Goal: Transaction & Acquisition: Purchase product/service

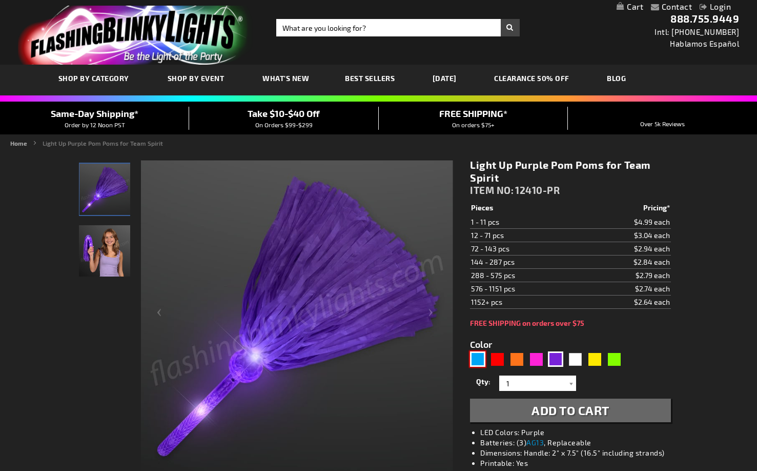
click at [474, 365] on div "Blue" at bounding box center [477, 358] width 15 height 15
type input "5629"
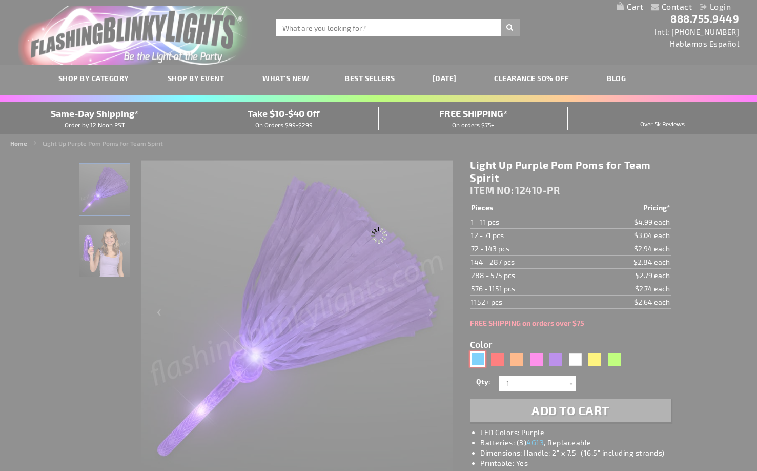
type input "12410-BL"
type input "Customize - Light Up Team Spirit Blue Pom Poms - ITEM NO: 12410-BL"
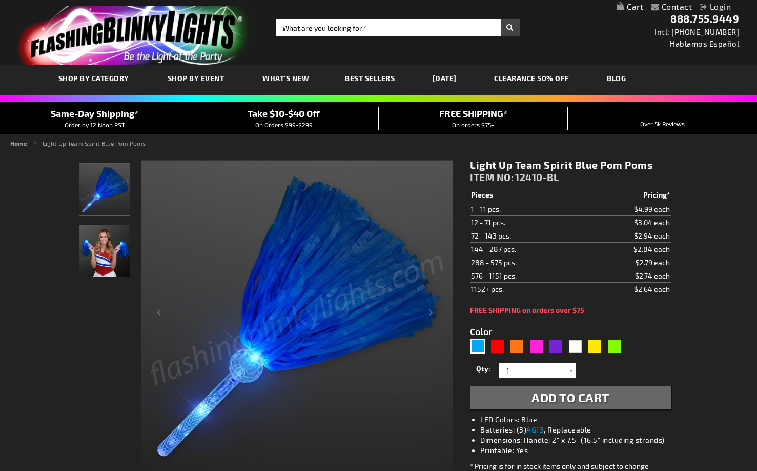
click at [170, 26] on img "store logo" at bounding box center [135, 35] width 235 height 59
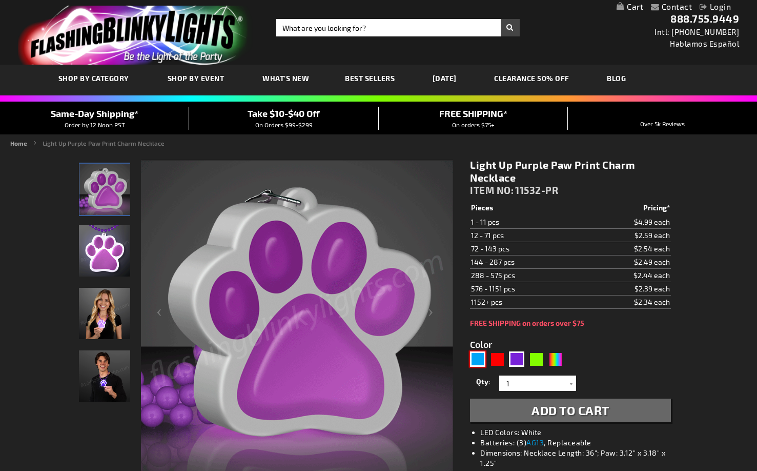
click at [482, 363] on div "Blue" at bounding box center [477, 358] width 15 height 15
type input "5629"
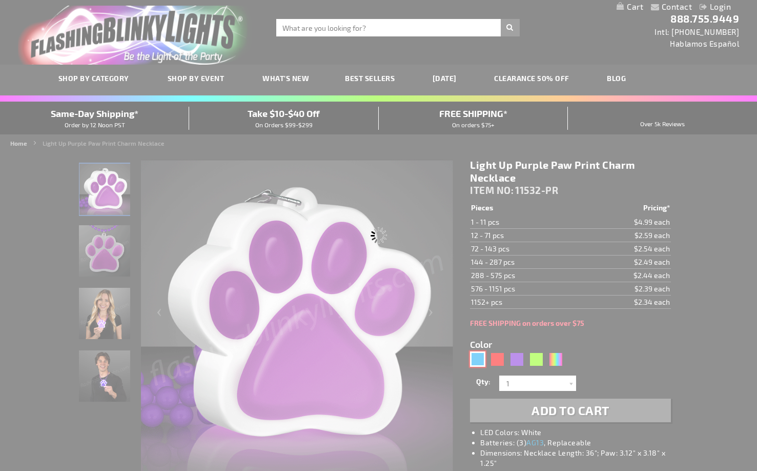
type input "11532-BL"
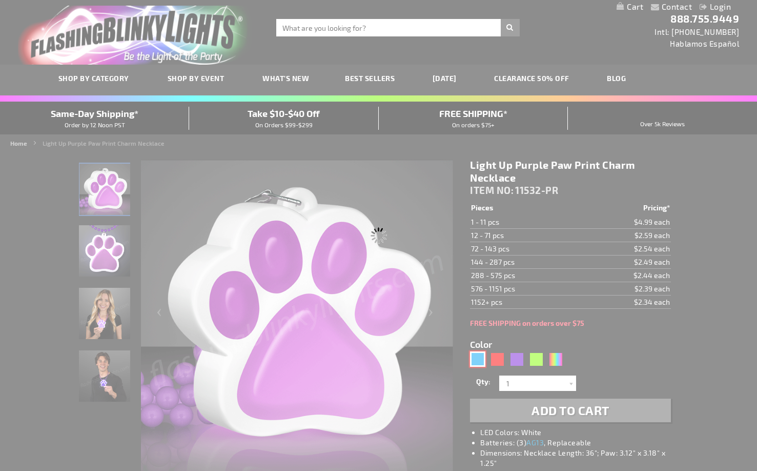
type input "Customize - Light Up Blue Paw Print Charm Necklace - ITEM NO: 11532-BL"
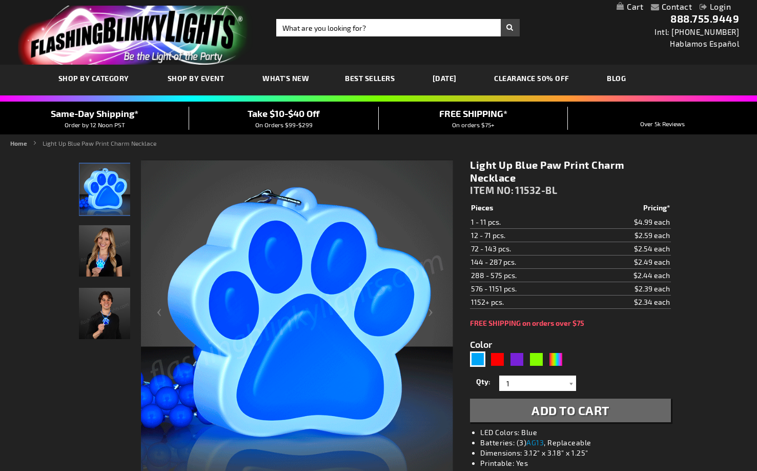
click at [566, 360] on div "5629" at bounding box center [518, 359] width 97 height 16
click at [561, 360] on div "MLT" at bounding box center [555, 358] width 15 height 15
type input "5635"
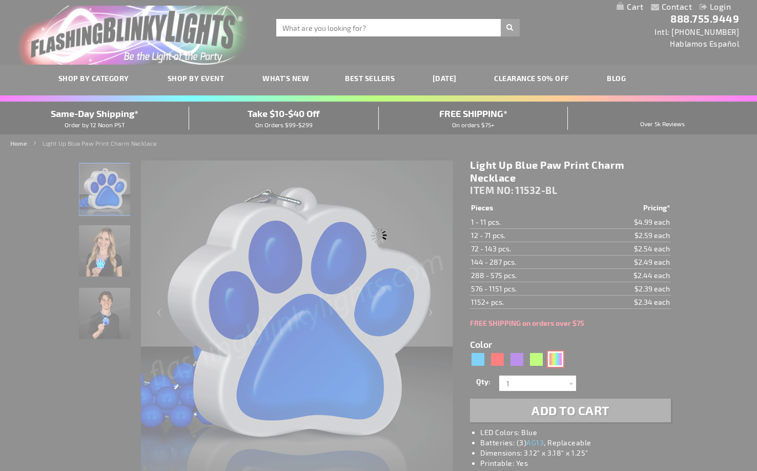
type input "11532-MLT"
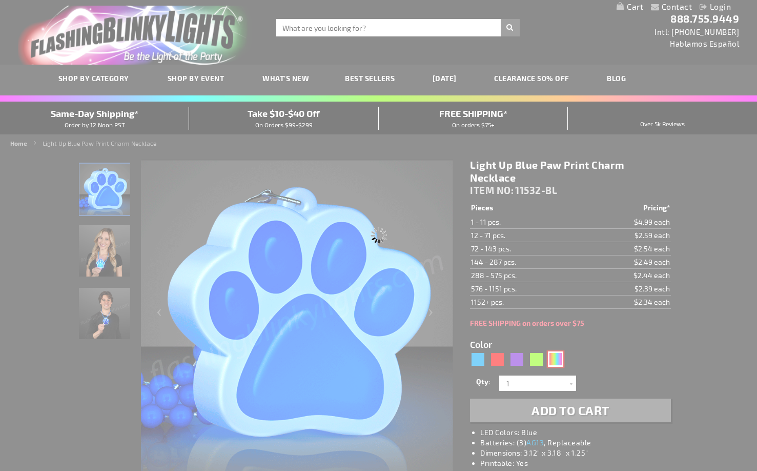
type input "Customize - Light Up Paw Print Bead Necklace - ITEM NO: 11532-MLT"
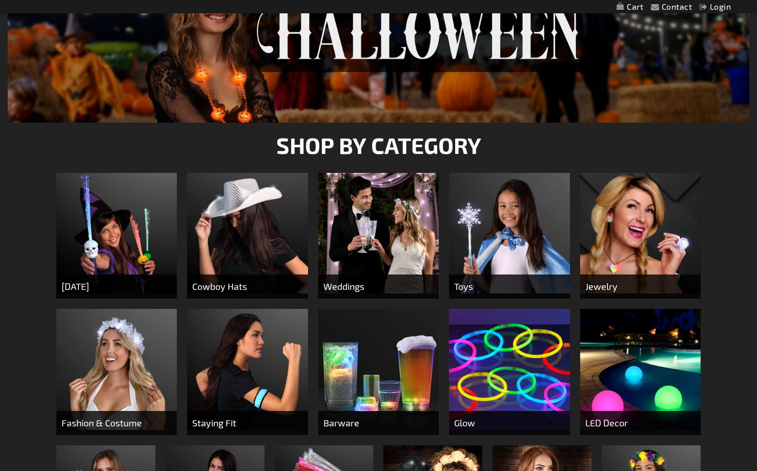
scroll to position [154, 0]
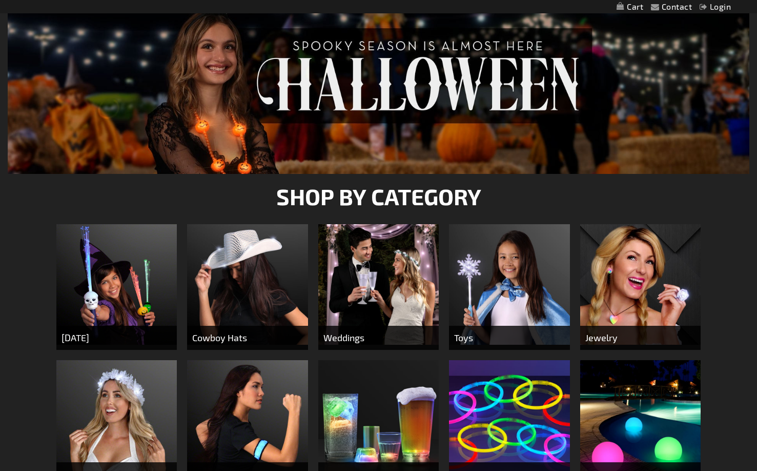
click at [117, 338] on span "Halloween" at bounding box center [116, 338] width 120 height 24
click at [98, 299] on img at bounding box center [116, 284] width 120 height 120
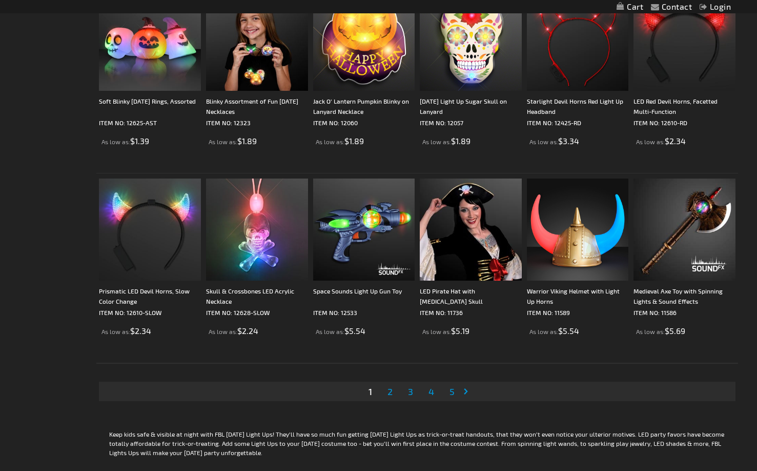
scroll to position [1846, 0]
click at [391, 391] on span "2" at bounding box center [390, 390] width 5 height 11
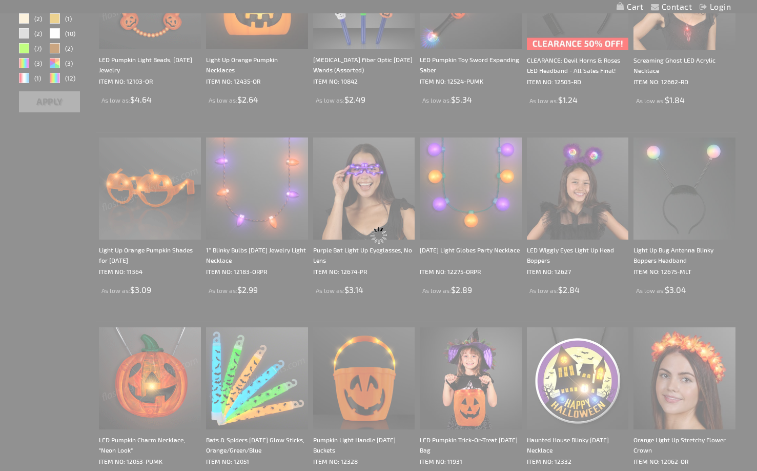
scroll to position [0, 0]
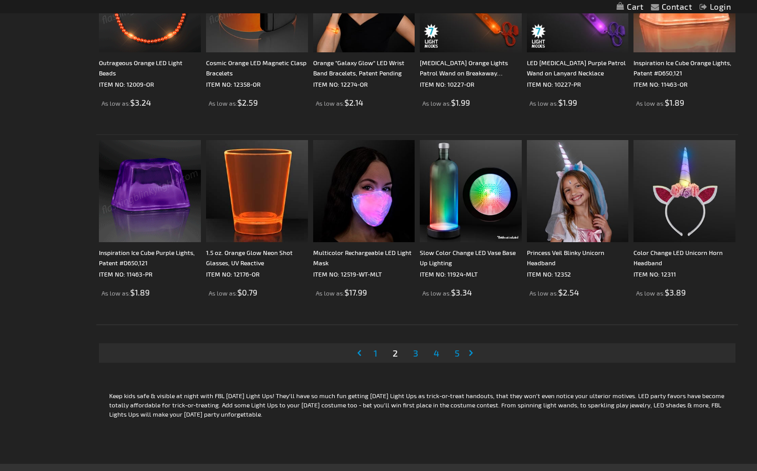
scroll to position [1897, 0]
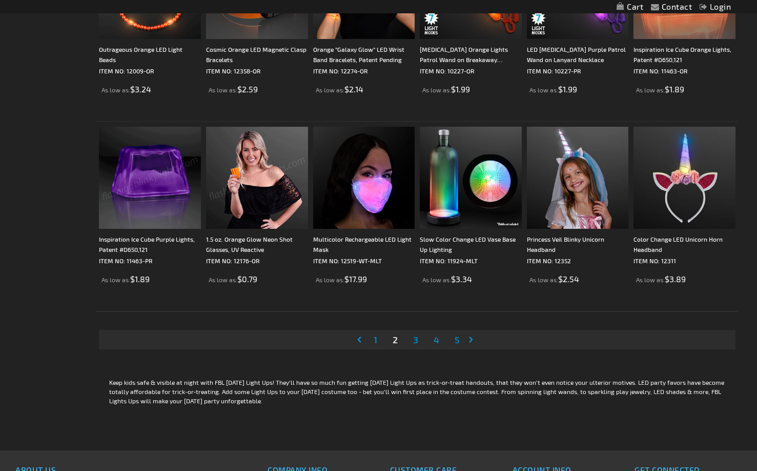
click at [418, 339] on span "3" at bounding box center [415, 339] width 5 height 11
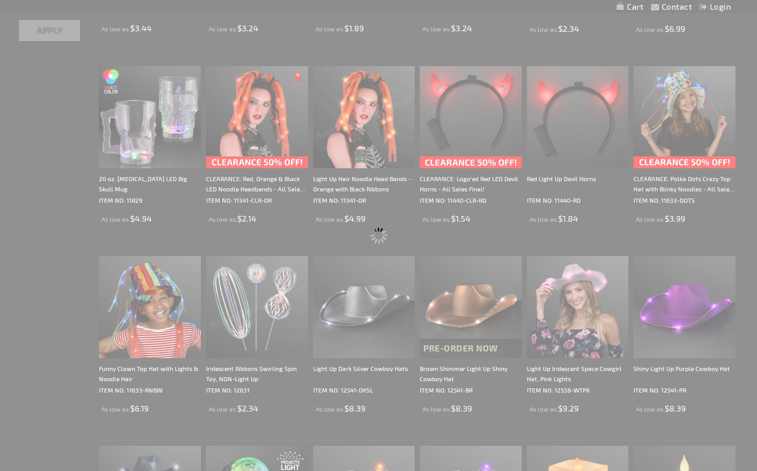
scroll to position [0, 0]
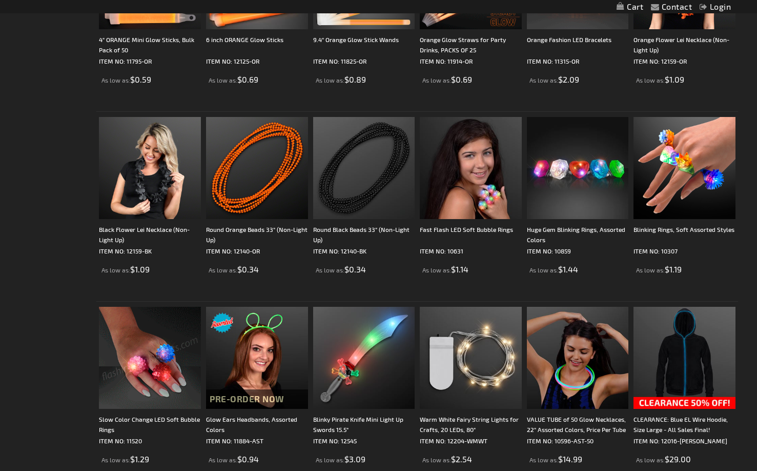
scroll to position [1538, 0]
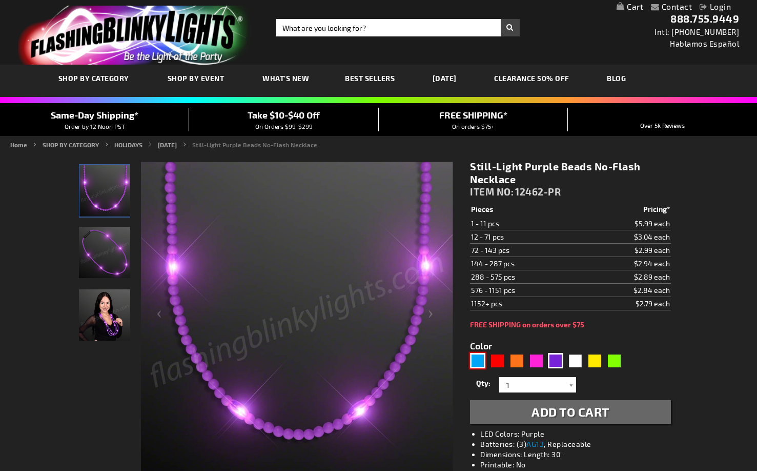
click at [476, 363] on div "Blue" at bounding box center [477, 360] width 15 height 15
type input "5629"
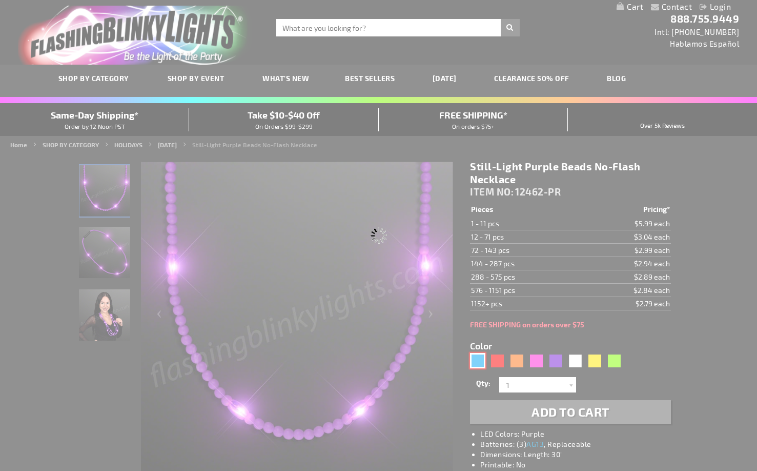
type input "12462-BL"
type input "Customize - Still-Light Blue Beads No-Flash Necklace - ITEM NO: 12462-BL"
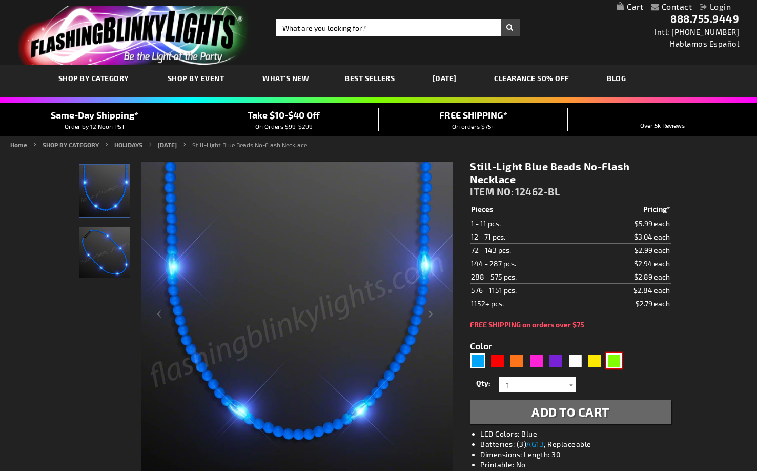
click at [611, 361] on div "Green" at bounding box center [613, 360] width 15 height 15
type input "5648"
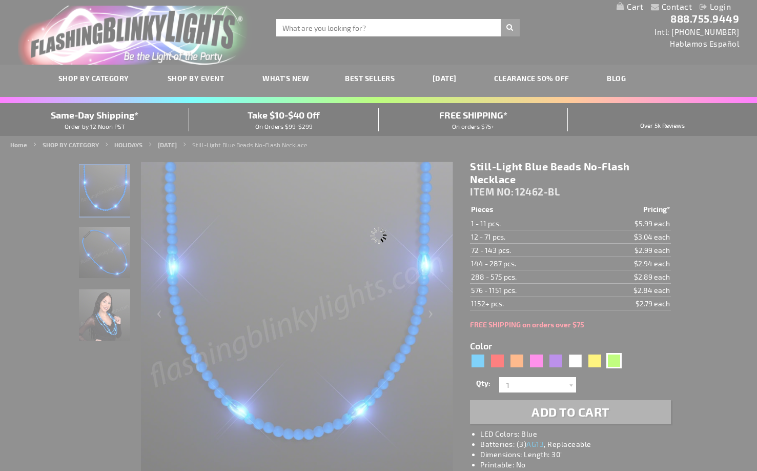
type input "12462-GN"
type input "Customize - Still-Light Green Beads No-Flash Necklace - ITEM NO: 12462-GN"
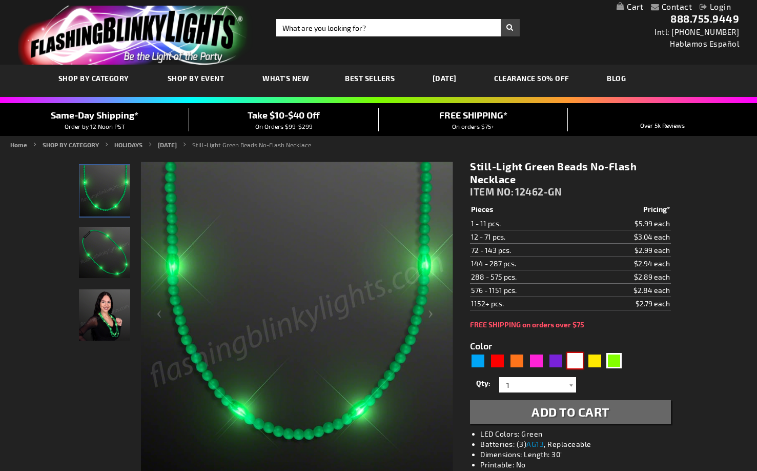
click at [577, 363] on div "White" at bounding box center [574, 360] width 15 height 15
type input "5646"
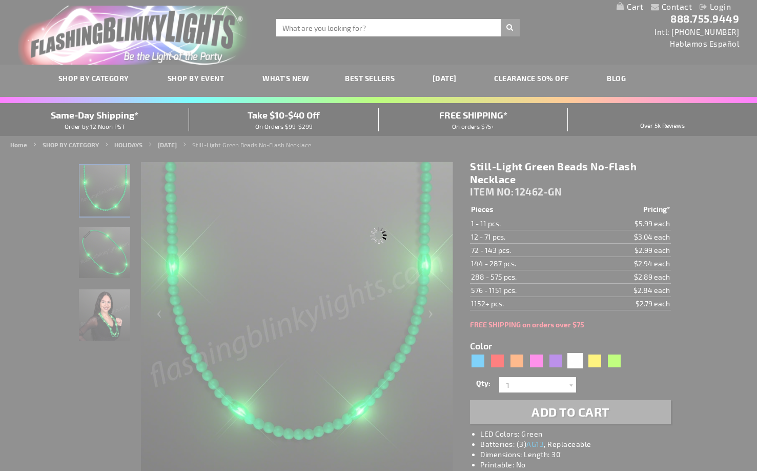
type input "12462-WT"
type input "Customize - Still-Light White Beads No-Flash Necklace - ITEM NO: 12462-WT"
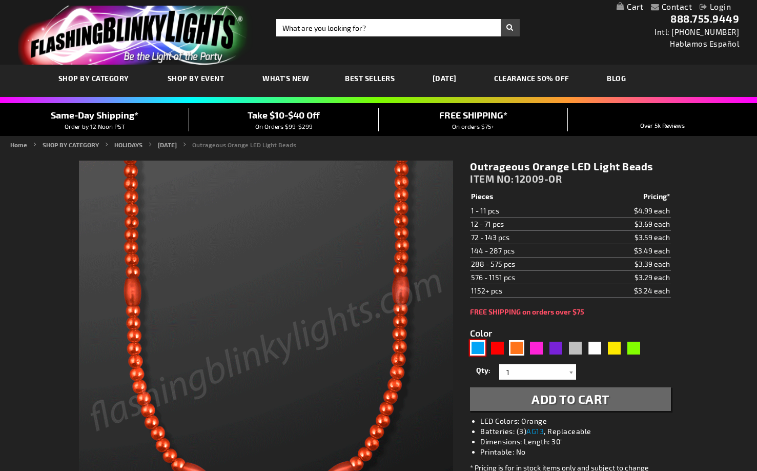
click at [475, 353] on div "Blue" at bounding box center [477, 347] width 15 height 15
type input "5629"
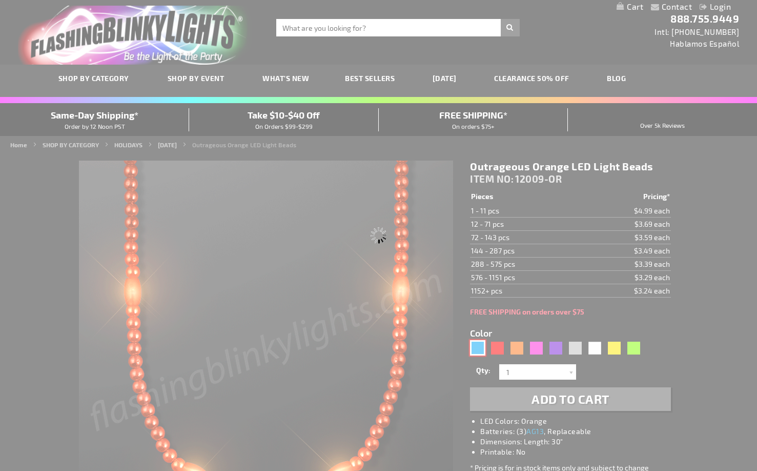
type input "12009-BL"
type input "Customize - Electric Blue [DATE] Lights LED Beads - ITEM NO: 12009-BL"
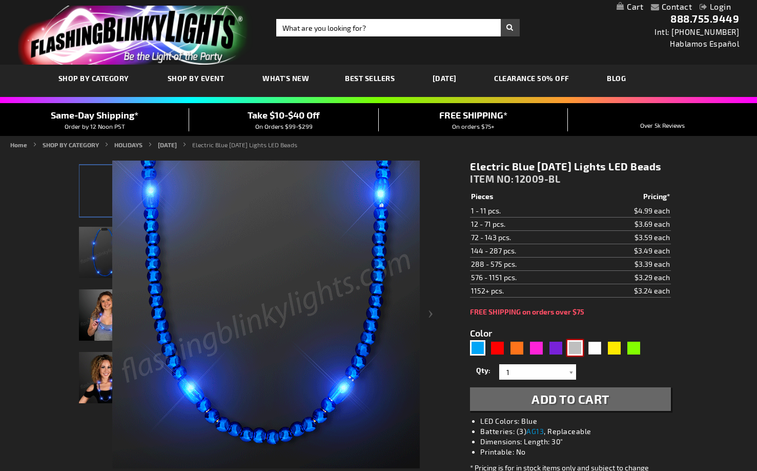
click at [578, 355] on div "Silver" at bounding box center [574, 347] width 15 height 15
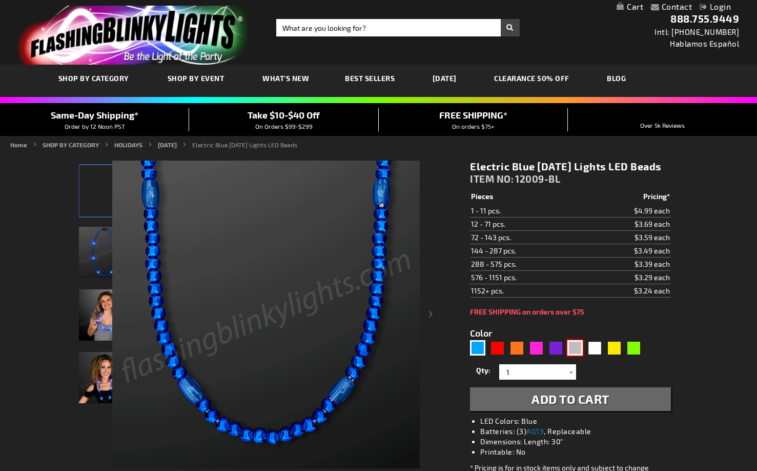
type input "5644"
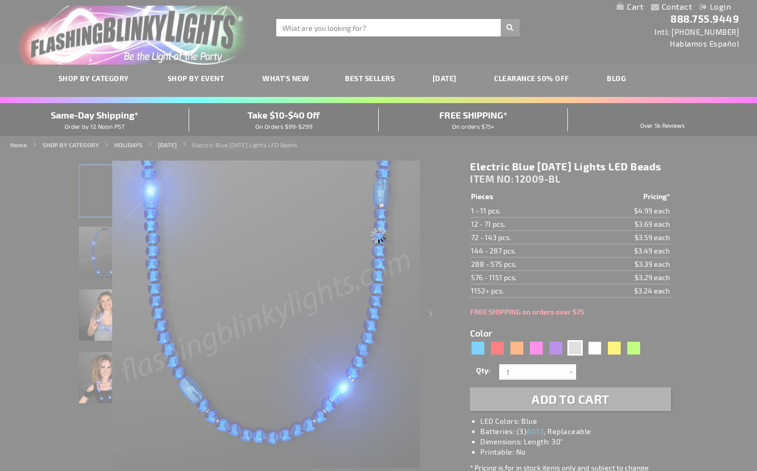
type input "12009-SL"
type input "Customize - Silver Sparkle Light Beads with White LEDs - ITEM NO: 12009-SL"
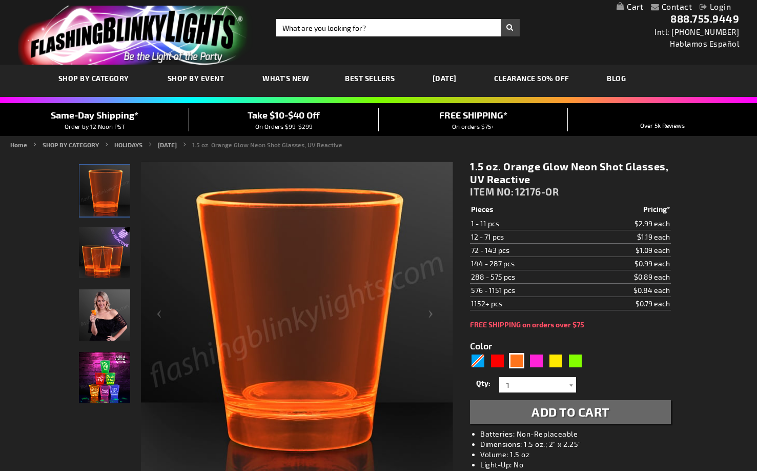
click at [116, 382] on img "Neon Glow Shot Glass" at bounding box center [104, 377] width 51 height 51
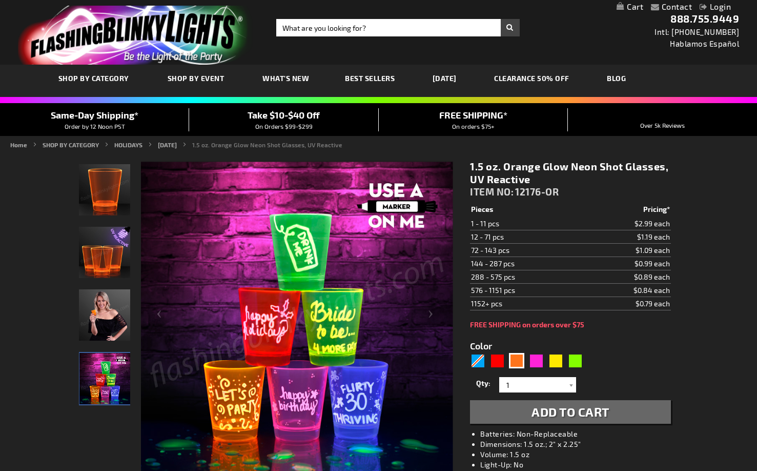
click at [103, 185] on img "1.5 oz. Orange Glow Neon Shot Glasses, UV Reactive" at bounding box center [104, 189] width 51 height 51
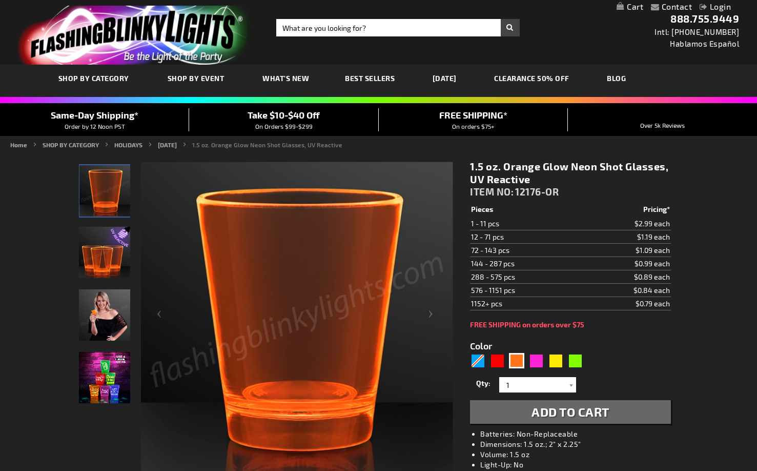
click at [115, 253] on img "1.5 oz. Orange Glow Neon Shot Glasses, UV Reactive" at bounding box center [104, 252] width 51 height 51
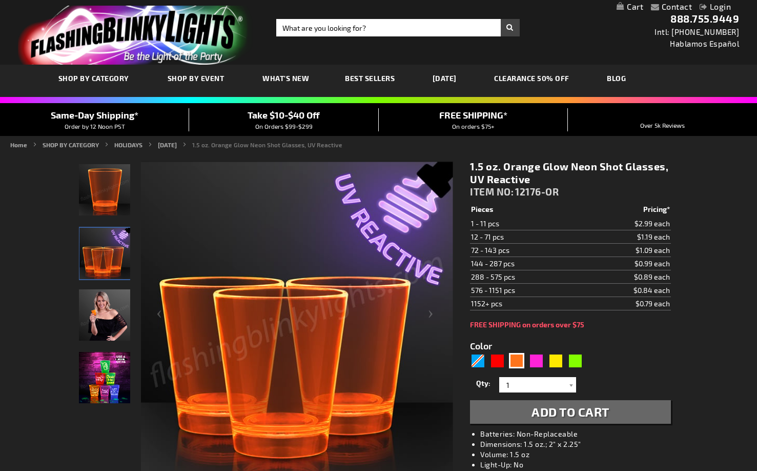
click at [102, 197] on img "1.5 oz. Orange Glow Neon Shot Glasses, UV Reactive" at bounding box center [104, 189] width 51 height 51
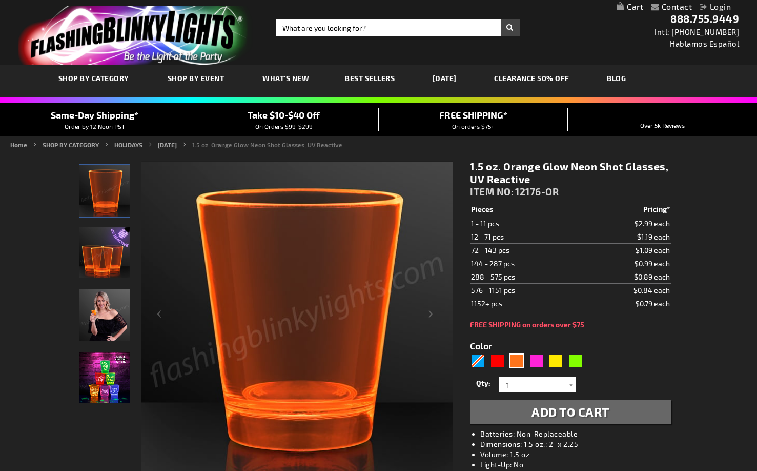
click at [99, 381] on img "Neon Glow Shot Glass" at bounding box center [104, 377] width 51 height 51
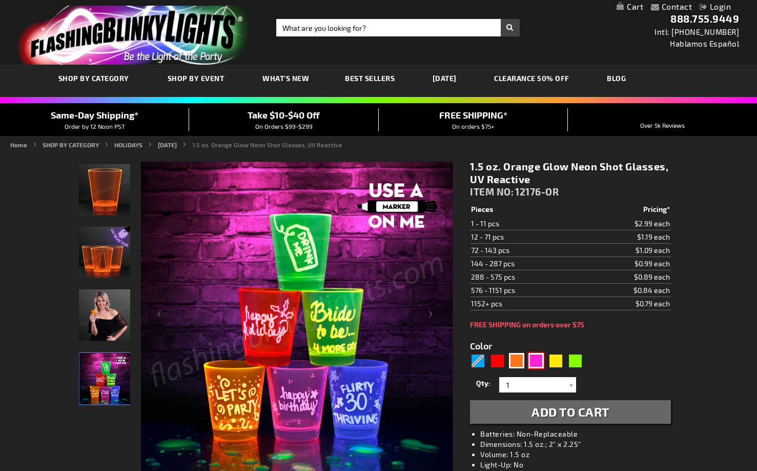
click at [538, 362] on div "Pink" at bounding box center [536, 360] width 15 height 15
type input "5639"
